Goal: Information Seeking & Learning: Understand process/instructions

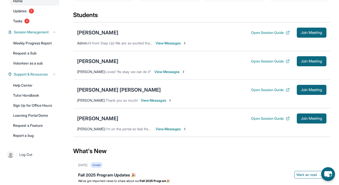
scroll to position [59, 0]
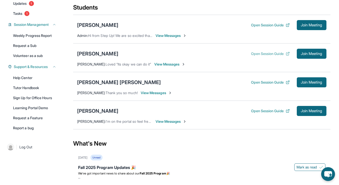
click at [263, 53] on button "Open Session Guide" at bounding box center [270, 53] width 38 height 5
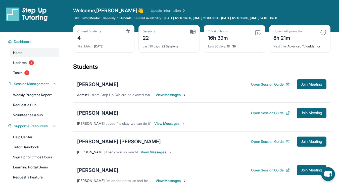
click at [106, 113] on div "[PERSON_NAME]" at bounding box center [97, 113] width 41 height 7
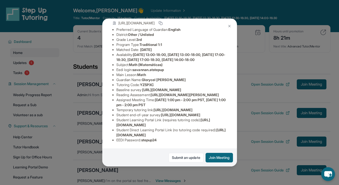
scroll to position [98, 0]
click at [230, 27] on img at bounding box center [230, 26] width 4 height 4
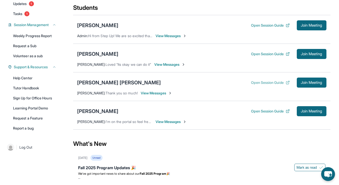
scroll to position [65, 0]
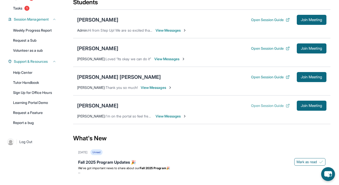
click at [272, 106] on button "Open Session Guide" at bounding box center [270, 105] width 38 height 5
